Goal: Transaction & Acquisition: Purchase product/service

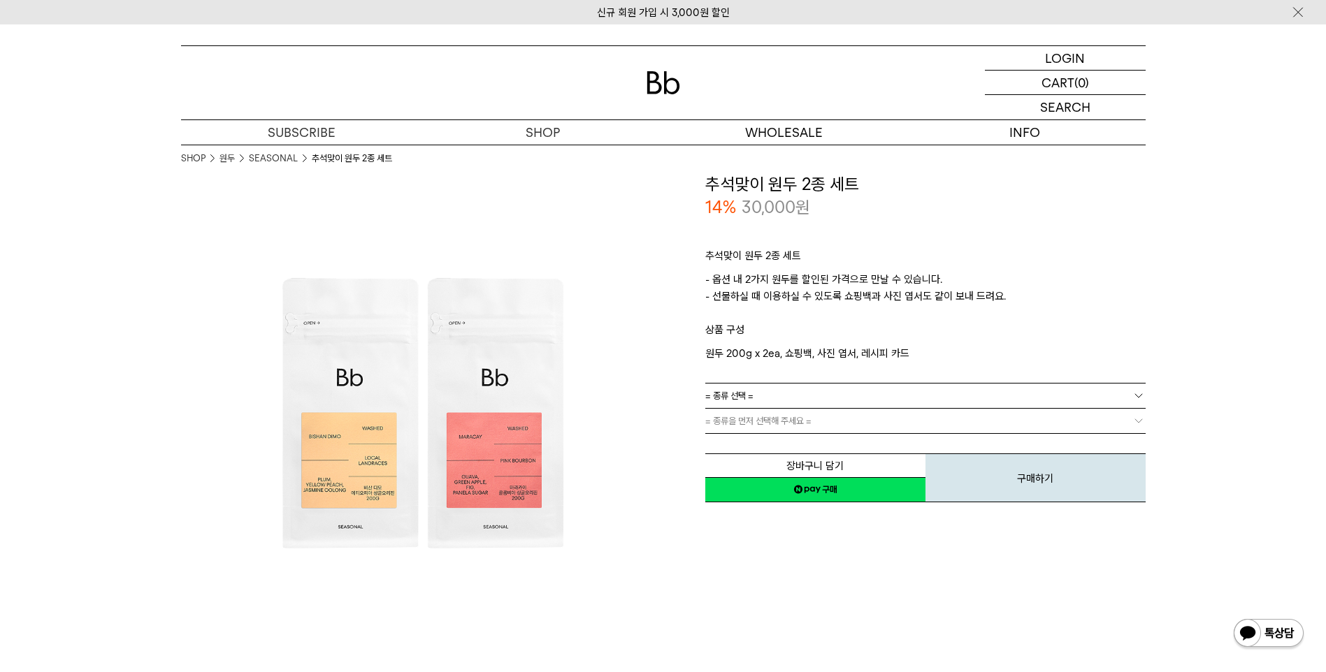
click at [908, 398] on link "= 종류 선택 =" at bounding box center [925, 396] width 440 height 24
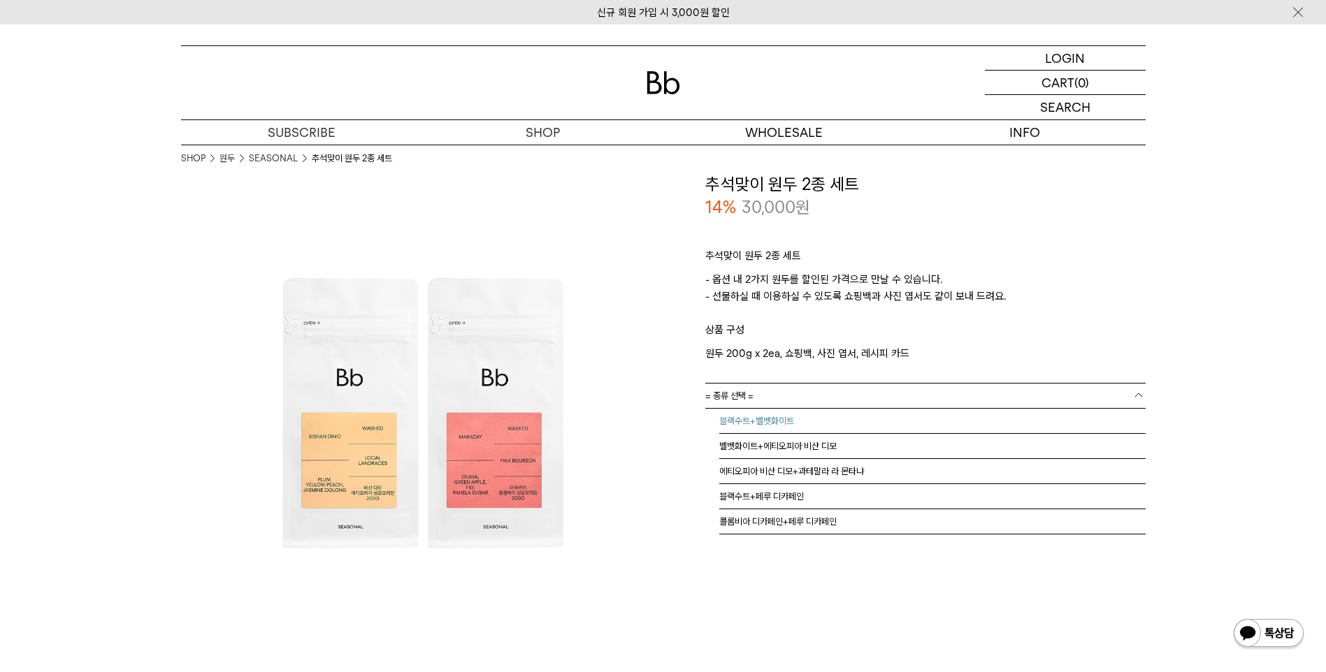
click at [784, 423] on li "블랙수트+벨벳화이트" at bounding box center [932, 421] width 426 height 25
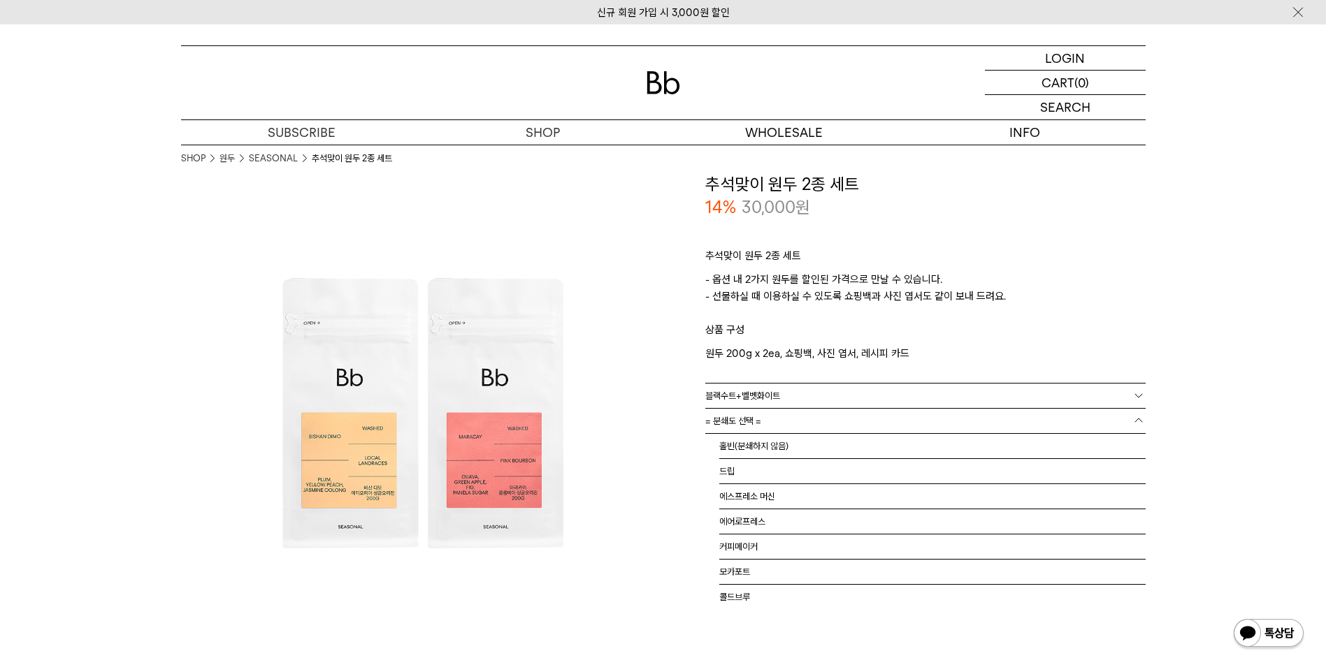
click at [788, 419] on link "= 분쇄도 선택 =" at bounding box center [925, 421] width 440 height 24
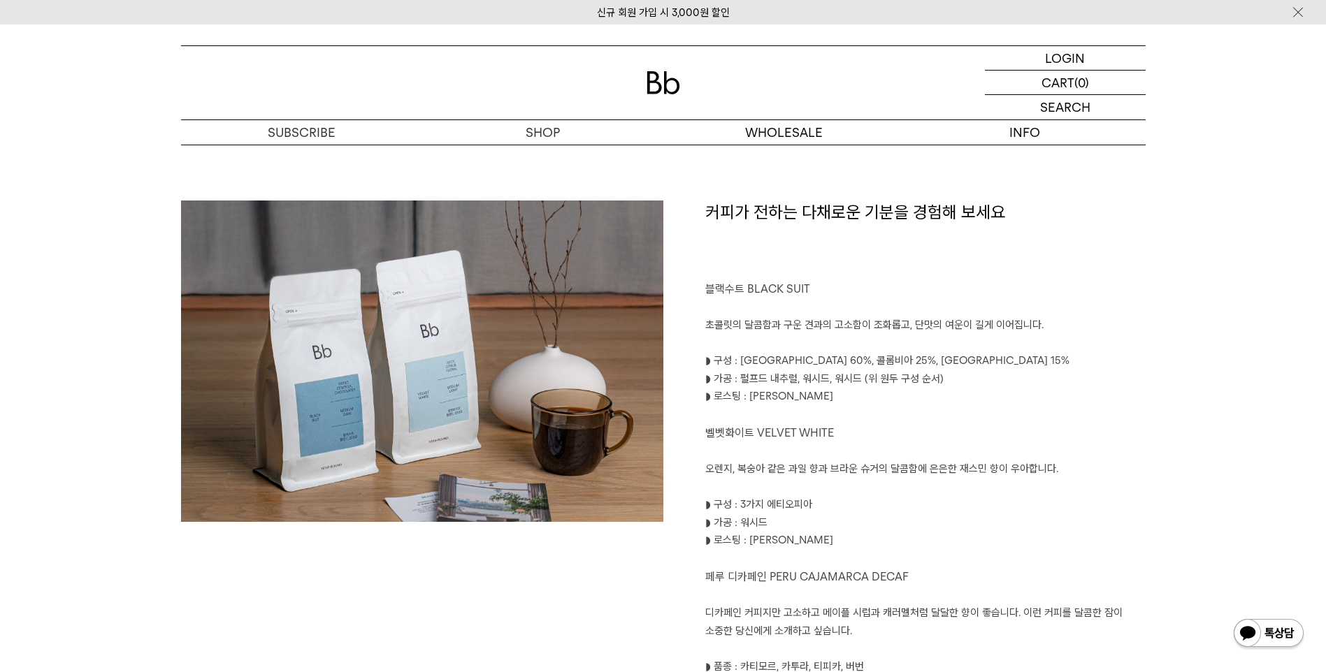
scroll to position [629, 0]
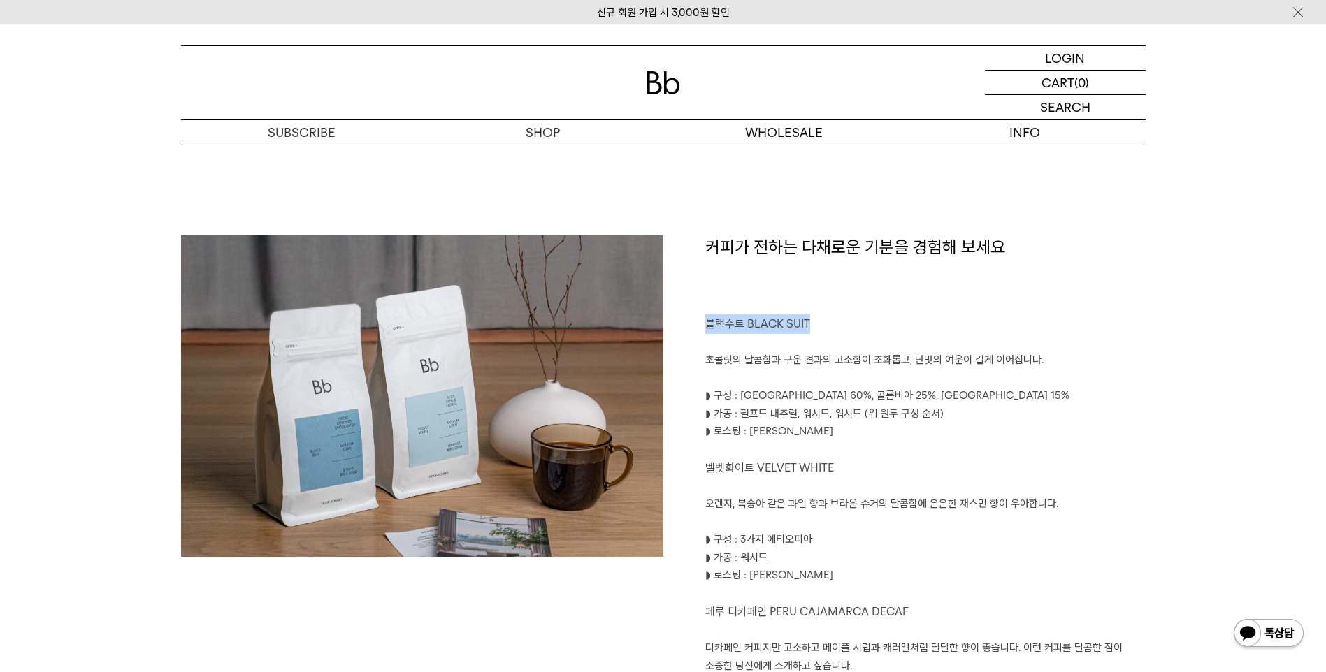
drag, startPoint x: 703, startPoint y: 321, endPoint x: 830, endPoint y: 333, distance: 127.7
click at [830, 333] on div "커피가 전하는 다채로운 기분을 경험해 보세요 블랙수트 BLACK SUIT 초콜릿의 달콤함과 구운 견과의 고소함이 조화롭고, 단맛의 여운이 길게…" at bounding box center [904, 571] width 482 height 673
drag, startPoint x: 703, startPoint y: 466, endPoint x: 858, endPoint y: 458, distance: 155.3
click at [851, 458] on div "커피가 전하는 다채로운 기분을 경험해 보세요 블랙수트 BLACK SUIT 초콜릿의 달콤함과 구운 견과의 고소함이 조화롭고, 단맛의 여운이 길게…" at bounding box center [904, 571] width 482 height 673
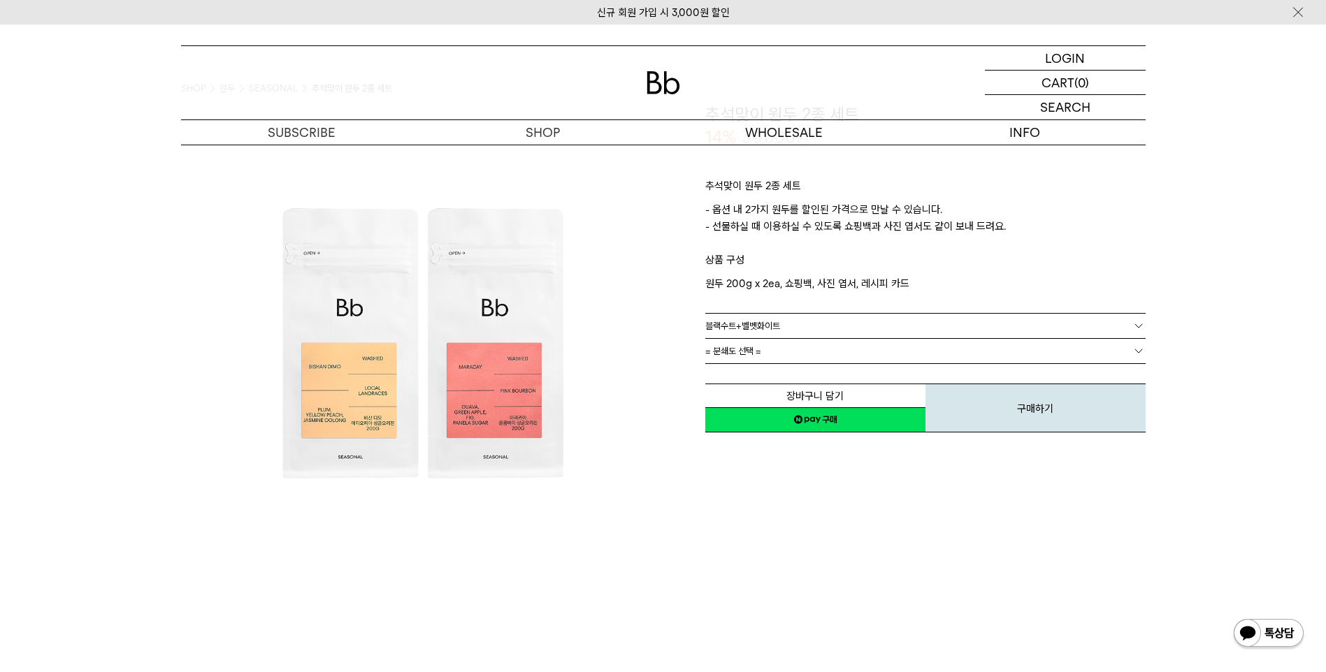
scroll to position [0, 0]
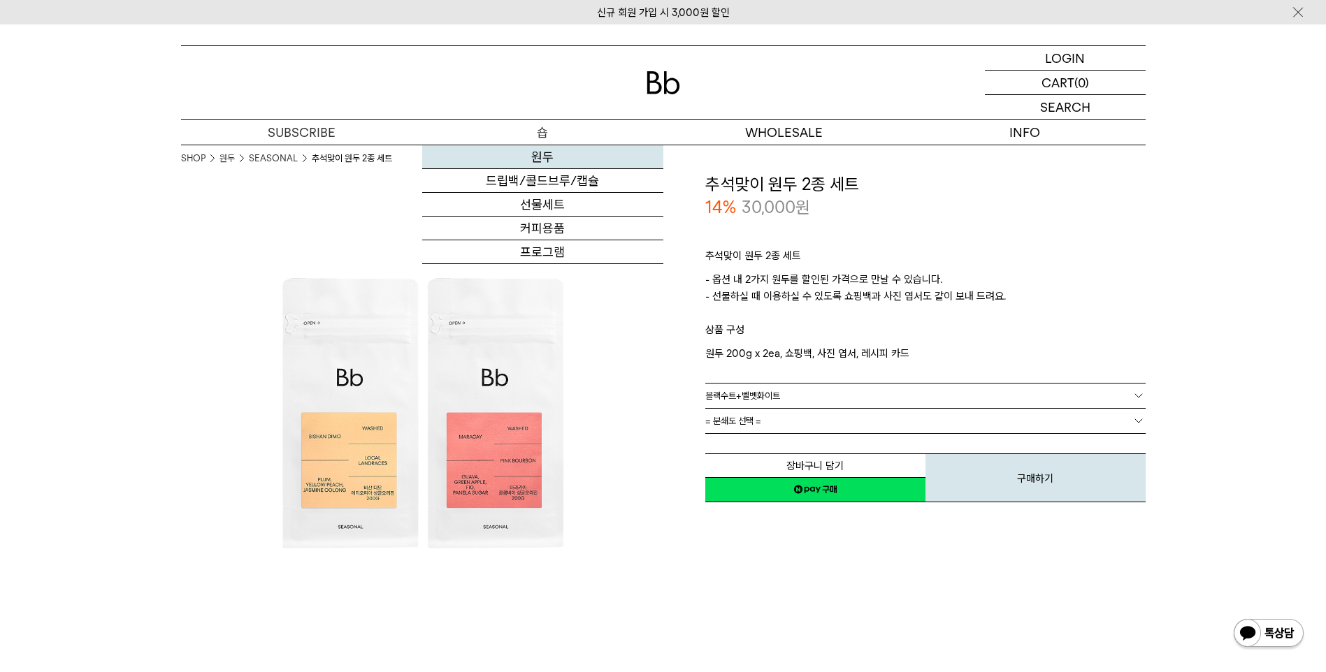
click at [540, 155] on link "원두" at bounding box center [542, 157] width 241 height 24
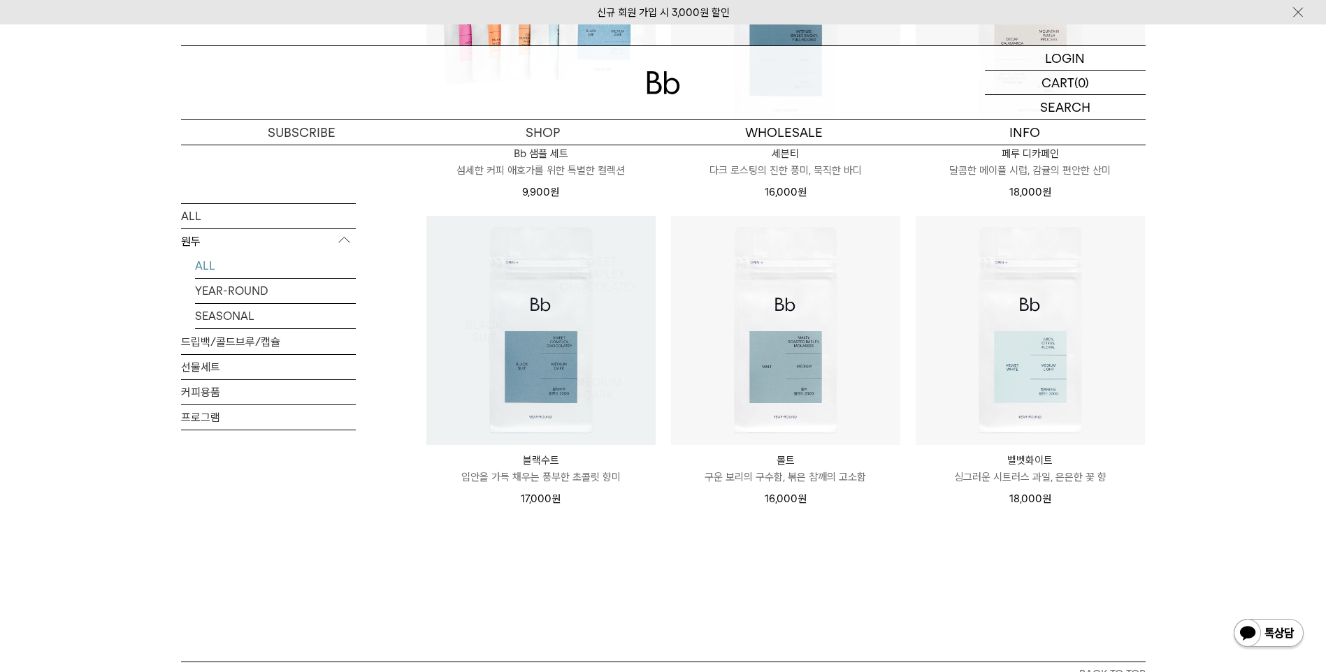
scroll to position [1048, 0]
